Goal: Task Accomplishment & Management: Use online tool/utility

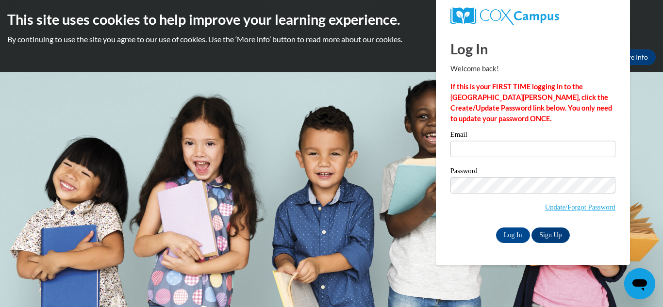
type input "[EMAIL_ADDRESS][DOMAIN_NAME]"
click at [513, 234] on input "Log In" at bounding box center [513, 236] width 34 height 16
click at [504, 232] on input "Log In" at bounding box center [513, 236] width 34 height 16
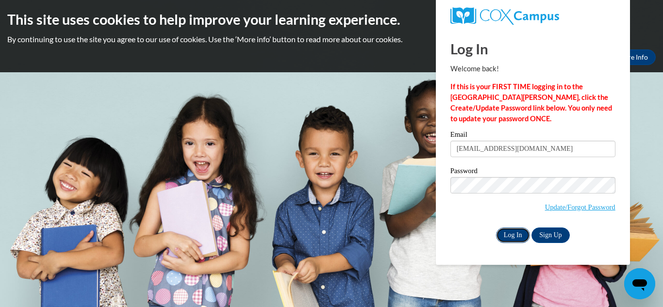
click at [517, 233] on input "Log In" at bounding box center [513, 236] width 34 height 16
click at [643, 261] on body "This site uses cookies to help improve your learning experience. By continuing …" at bounding box center [331, 153] width 663 height 307
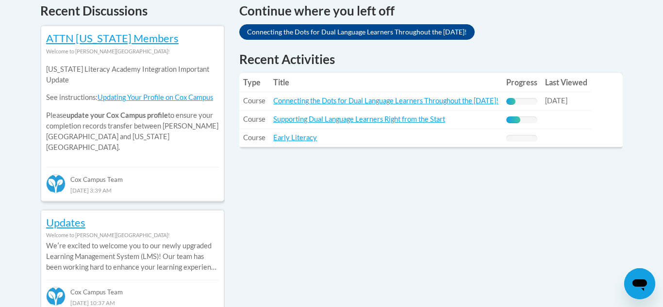
scroll to position [427, 0]
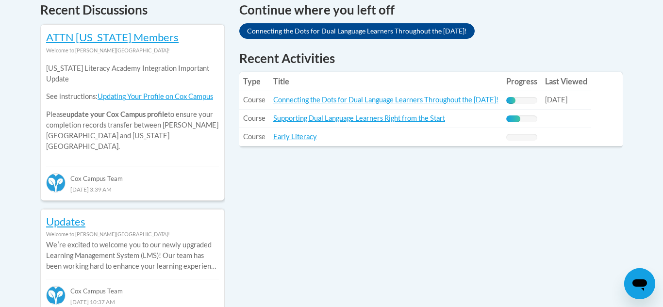
click at [375, 28] on link "Connecting the Dots for Dual Language Learners Throughout the [DATE]!" at bounding box center [356, 31] width 235 height 16
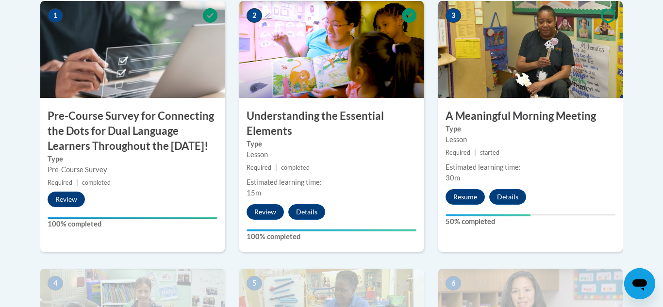
scroll to position [349, 0]
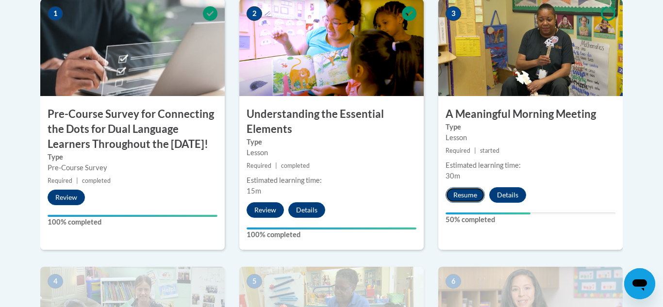
click at [471, 192] on button "Resume" at bounding box center [464, 195] width 39 height 16
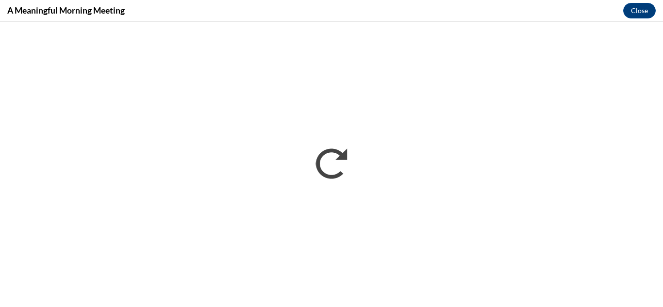
scroll to position [0, 0]
